Goal: Task Accomplishment & Management: Complete application form

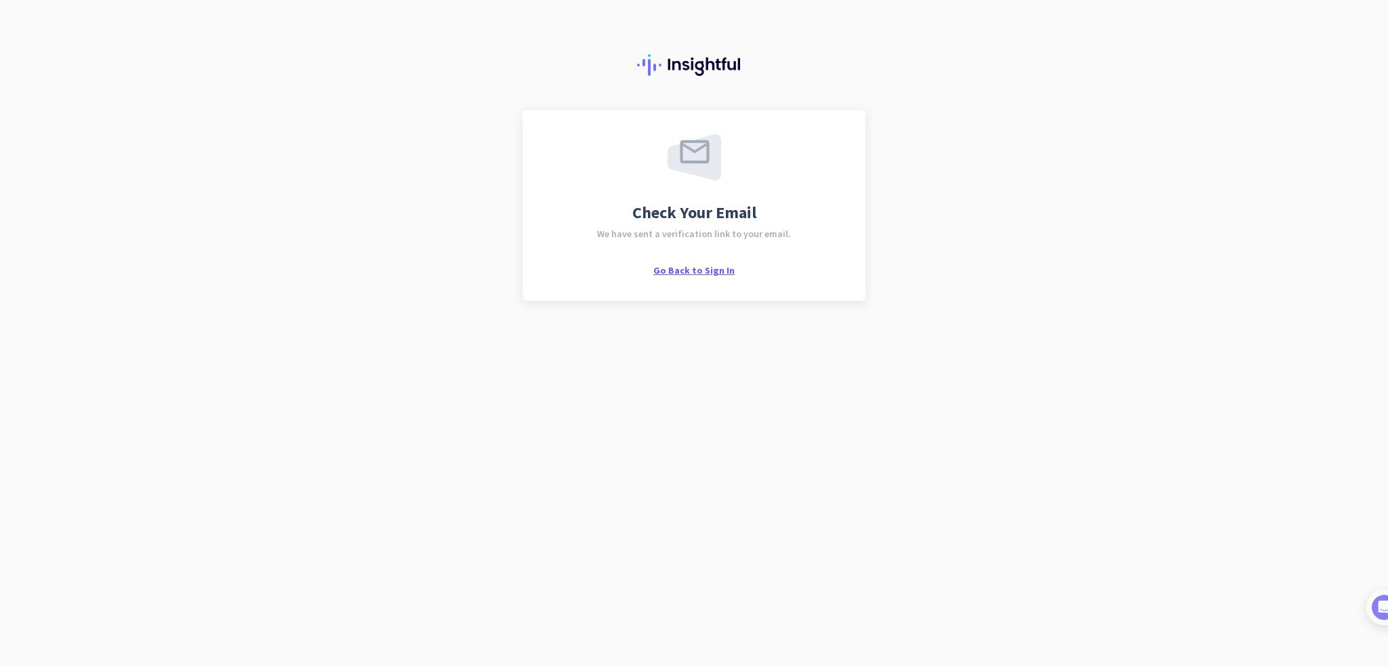
click at [708, 273] on span "Go Back to Sign In" at bounding box center [693, 270] width 81 height 12
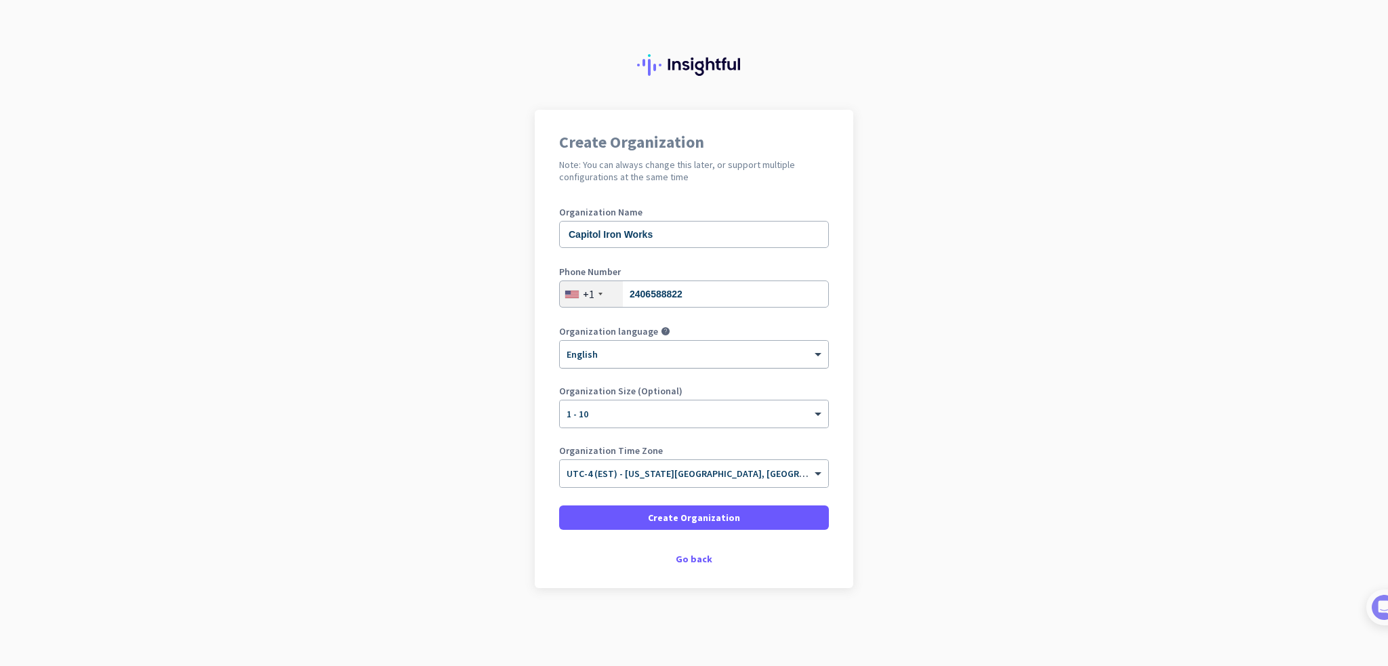
click at [646, 351] on div at bounding box center [694, 350] width 268 height 12
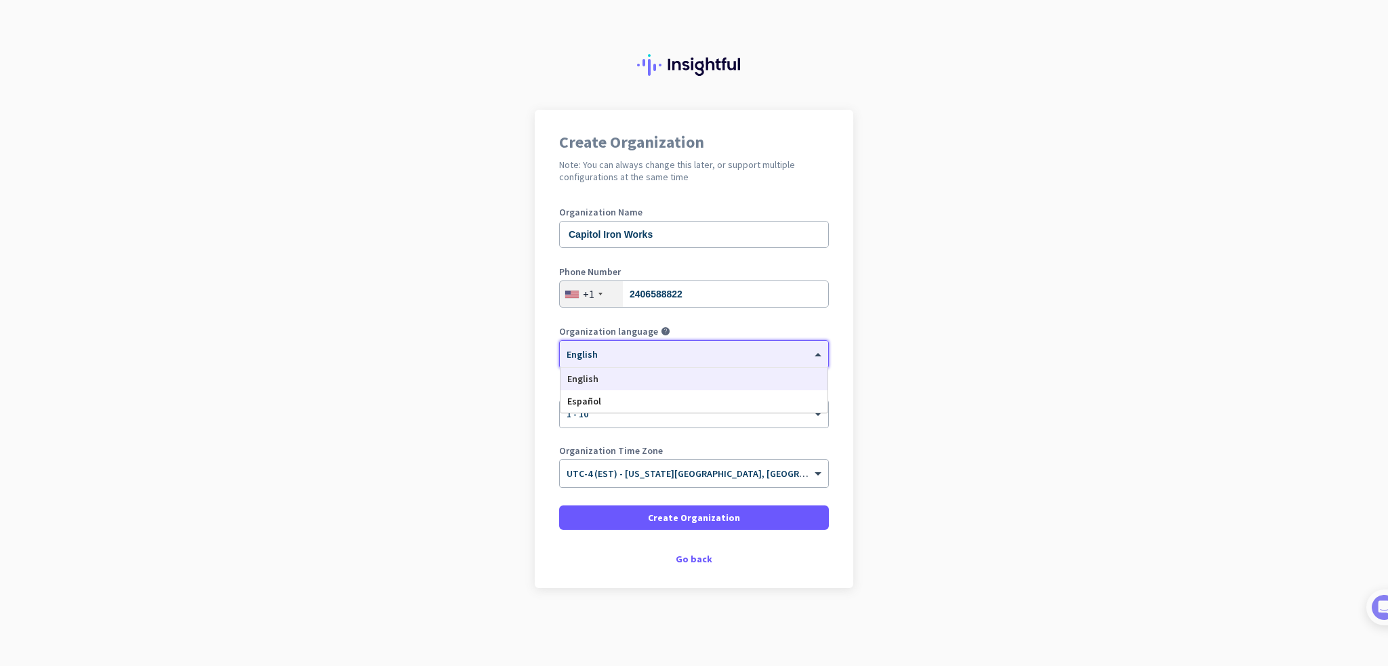
click at [622, 384] on div "English" at bounding box center [694, 379] width 267 height 22
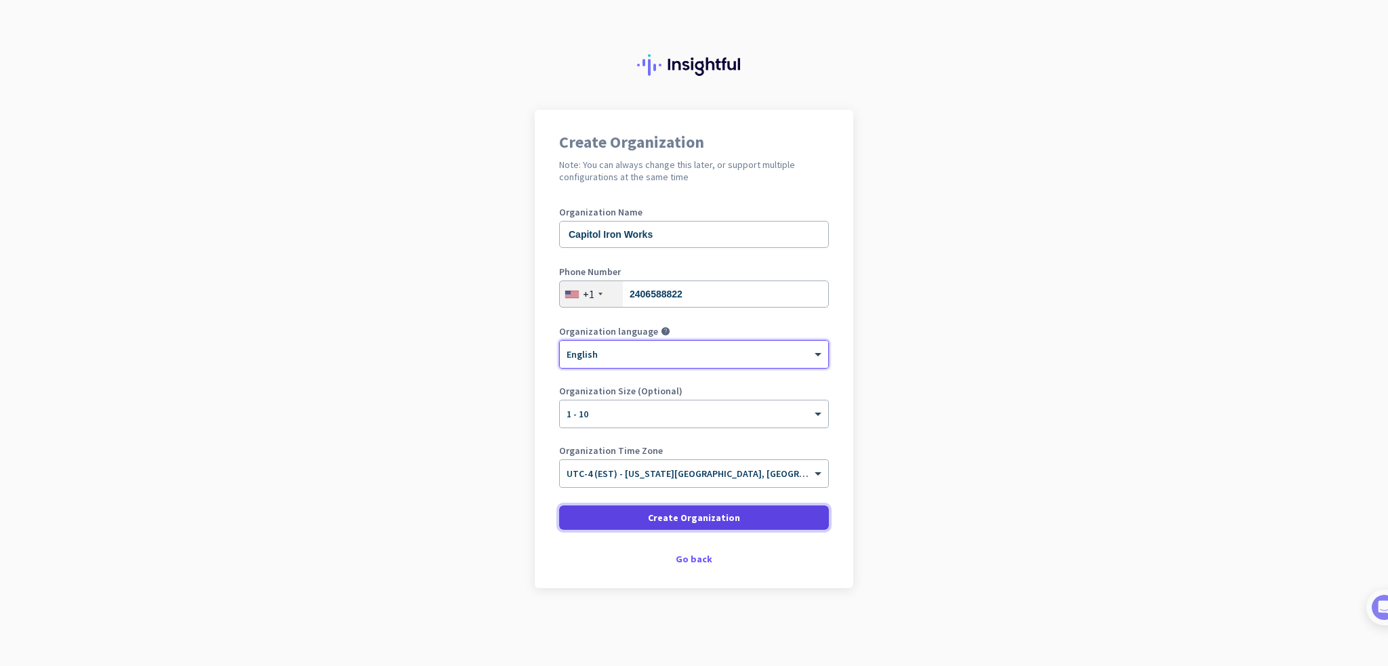
click at [670, 520] on span "Create Organization" at bounding box center [694, 518] width 92 height 14
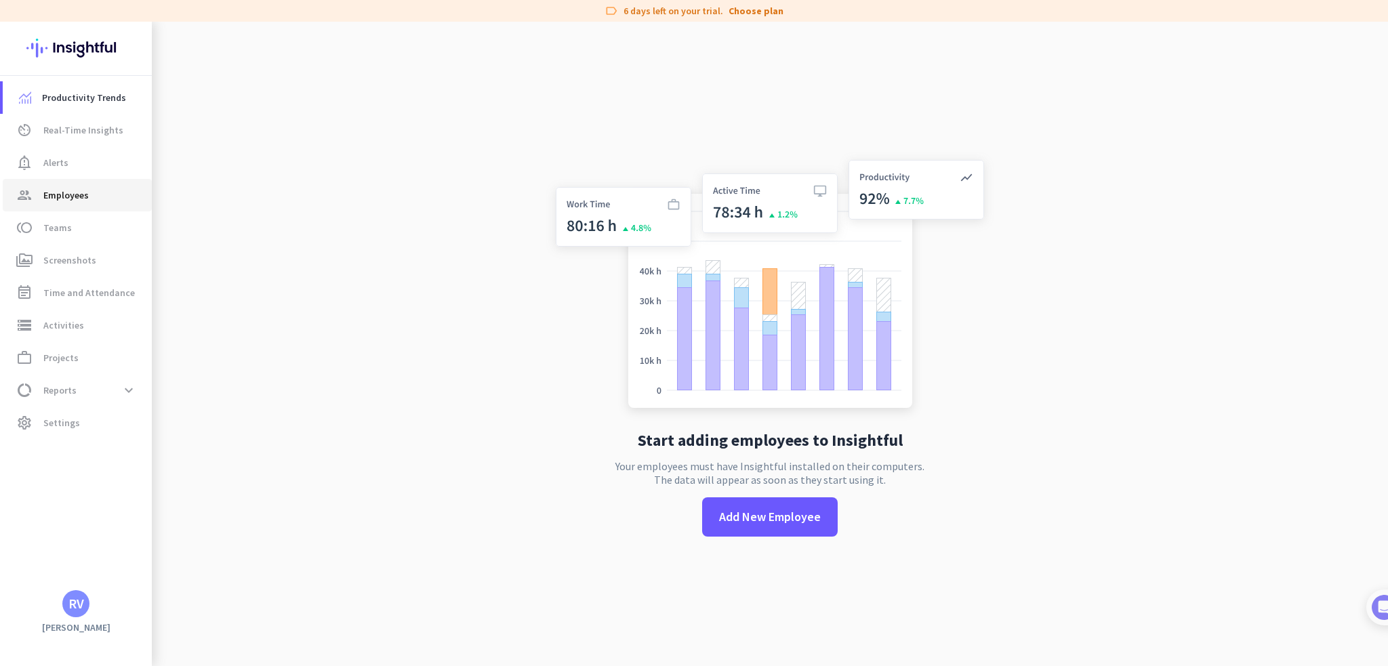
click at [51, 195] on span "Employees" at bounding box center [65, 195] width 45 height 16
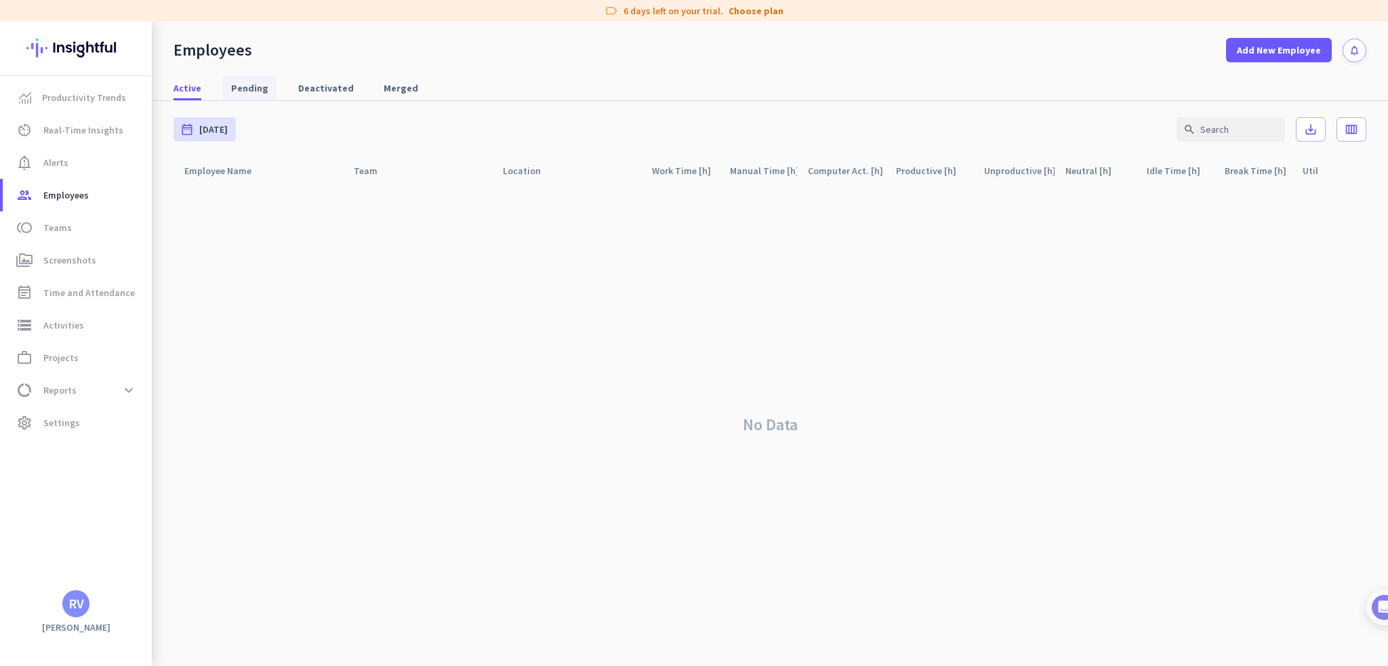
click at [254, 87] on span "Pending" at bounding box center [249, 88] width 37 height 14
click at [325, 86] on span "Deactivated" at bounding box center [326, 88] width 56 height 14
click at [389, 85] on span "Merged" at bounding box center [401, 88] width 35 height 14
click at [188, 94] on span "Active" at bounding box center [188, 88] width 28 height 14
click at [68, 94] on span "Productivity Trends" at bounding box center [84, 97] width 84 height 16
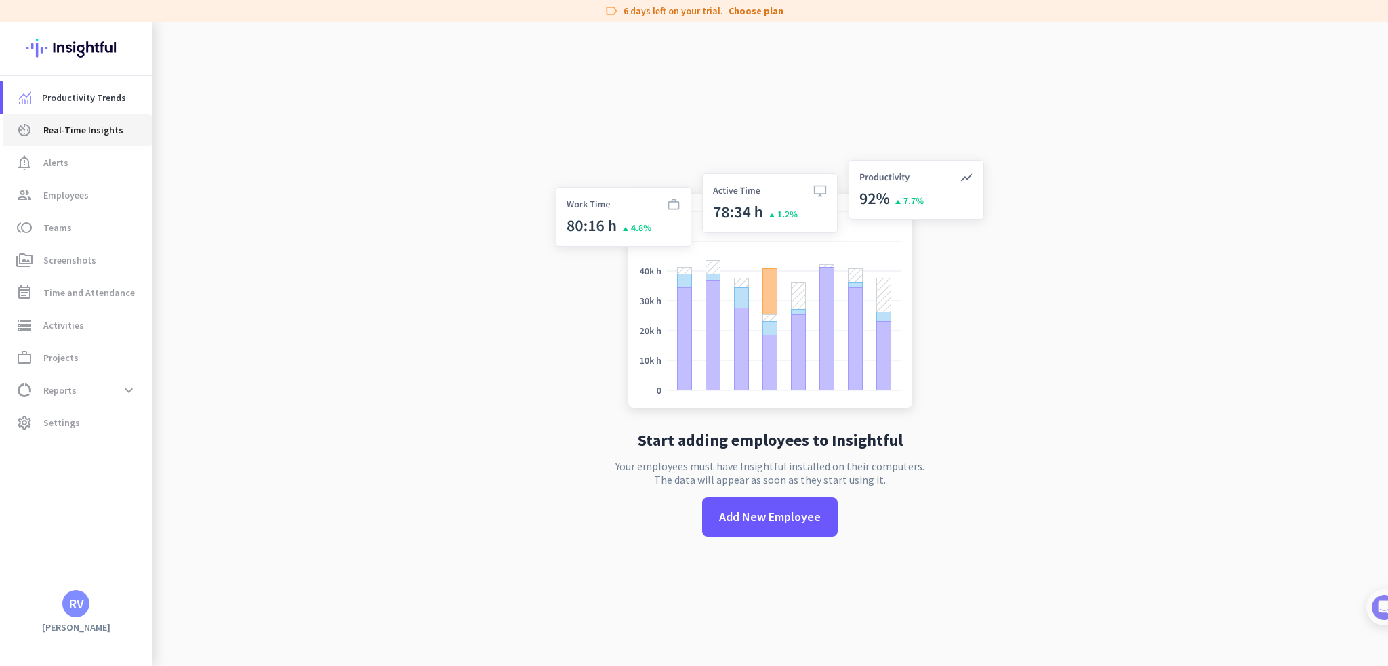
click at [69, 131] on span "Real-Time Insights" at bounding box center [83, 130] width 80 height 16
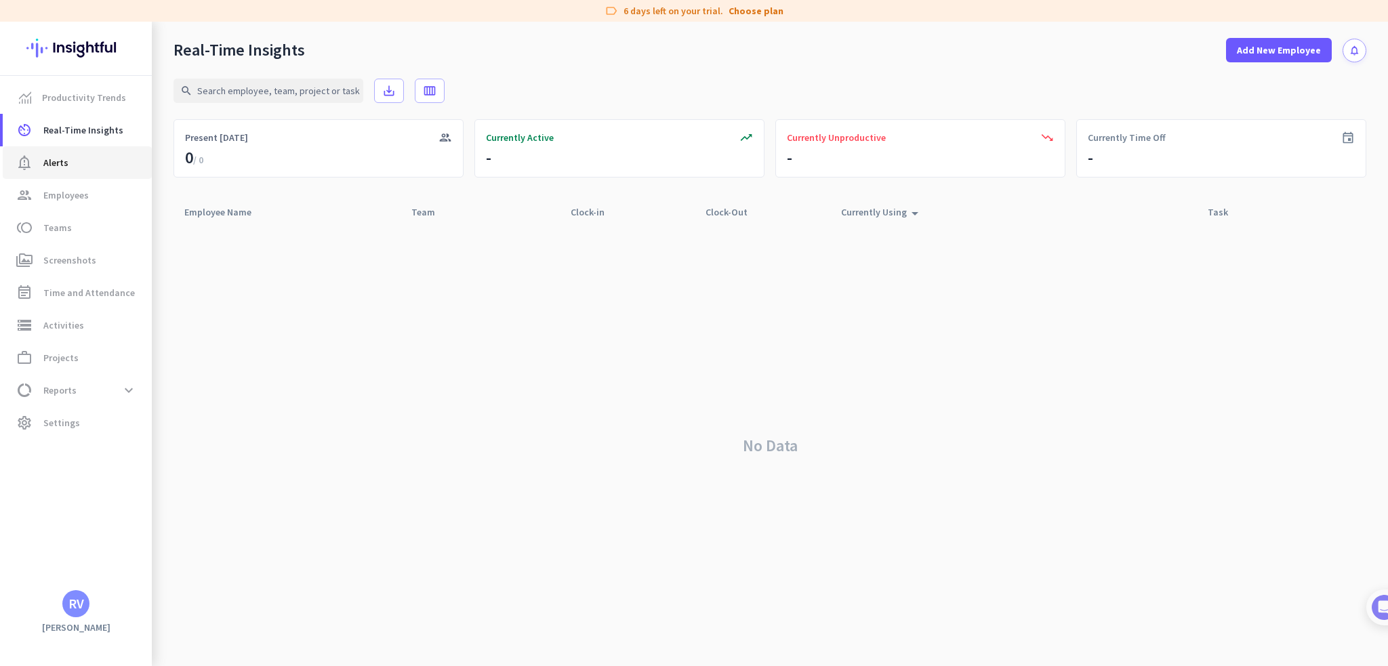
click at [58, 165] on span "Alerts" at bounding box center [55, 163] width 25 height 16
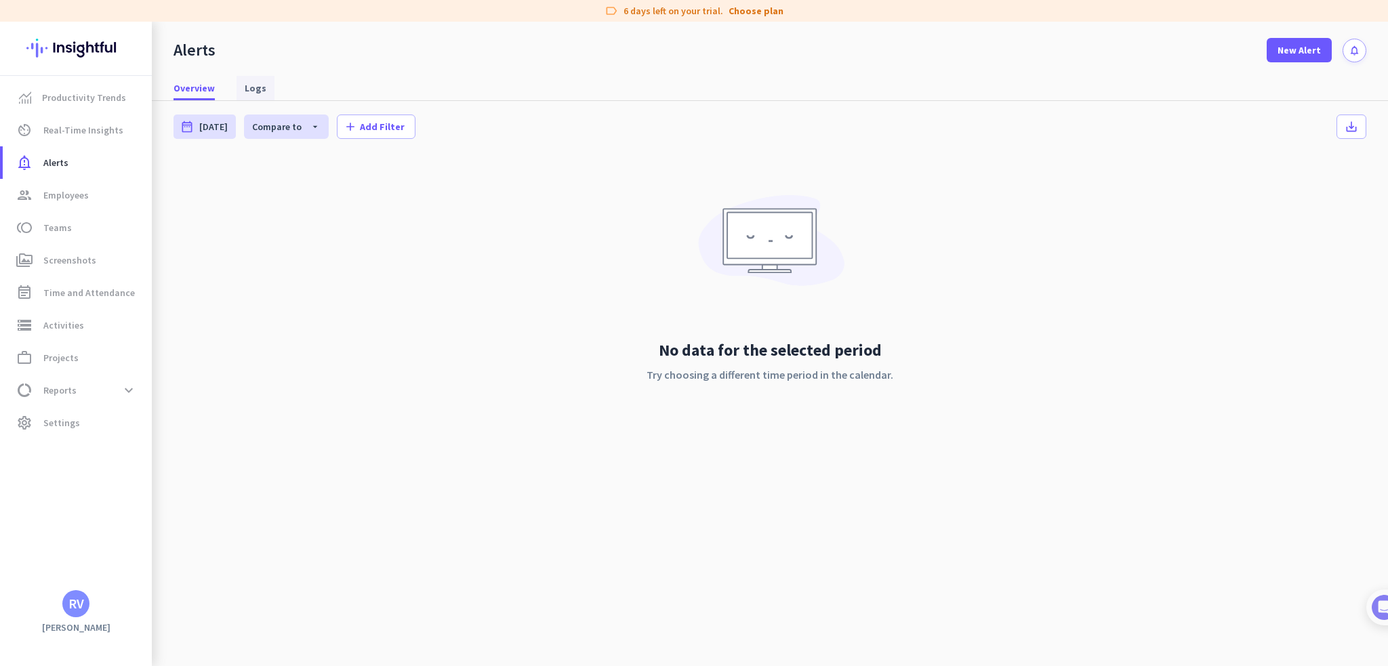
click at [254, 86] on span "Logs" at bounding box center [256, 88] width 22 height 14
